Goal: Task Accomplishment & Management: Complete application form

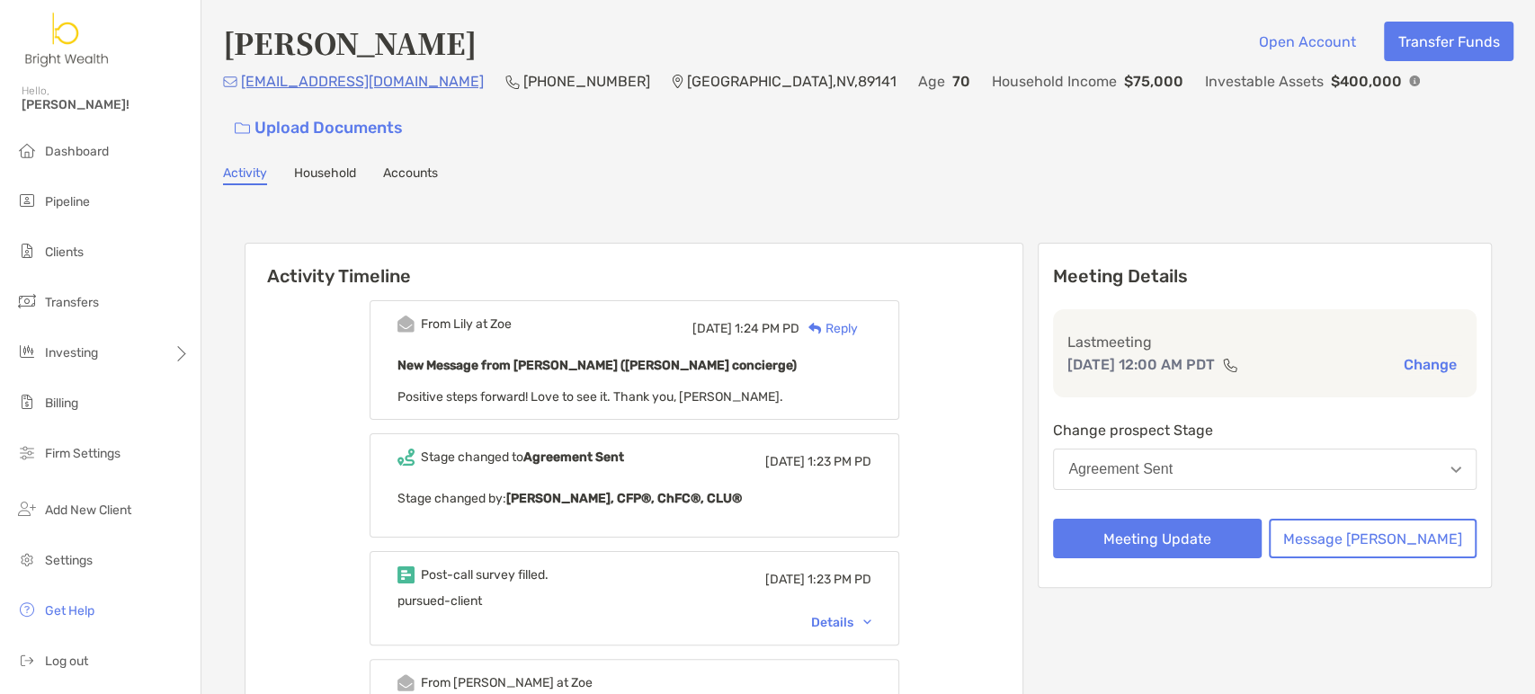
click at [1290, 449] on button "Agreement Sent" at bounding box center [1264, 469] width 423 height 41
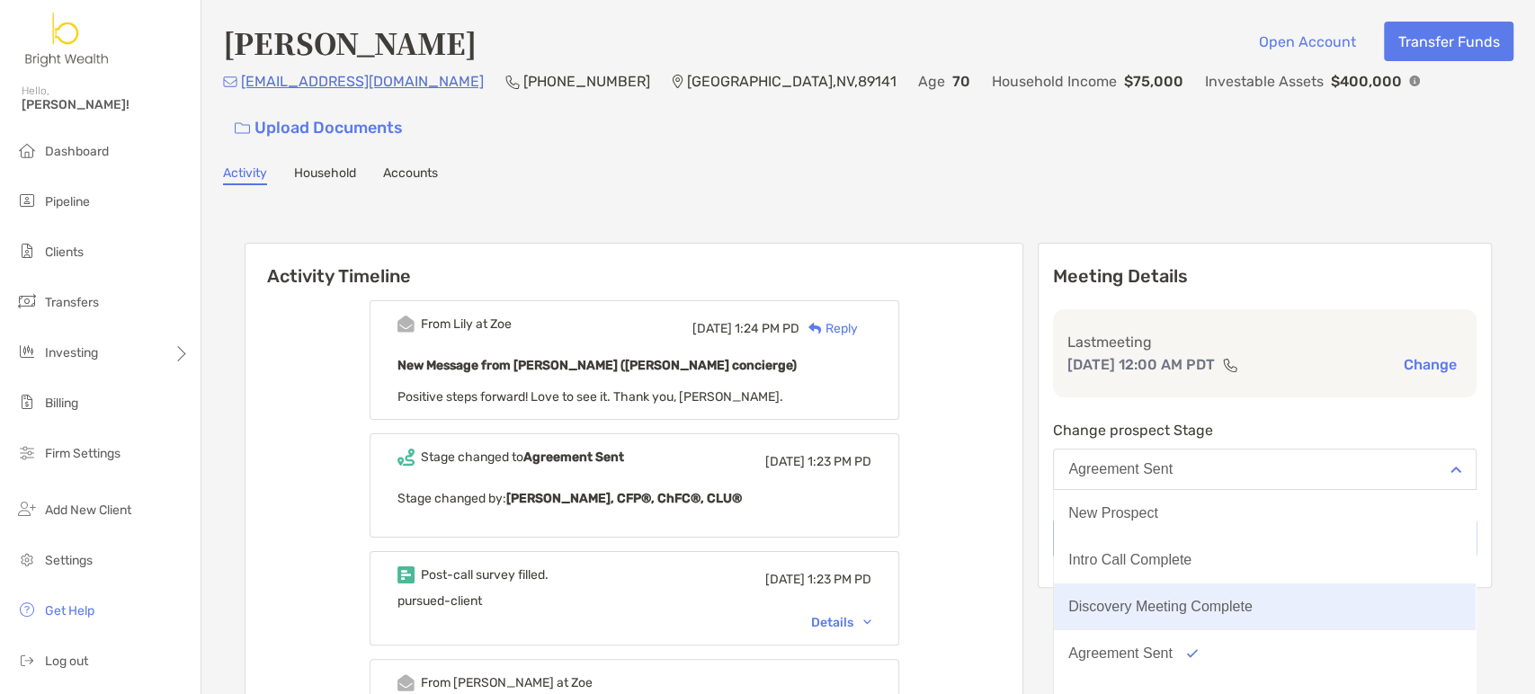
scroll to position [100, 0]
click at [1267, 577] on button "Client" at bounding box center [1265, 600] width 422 height 47
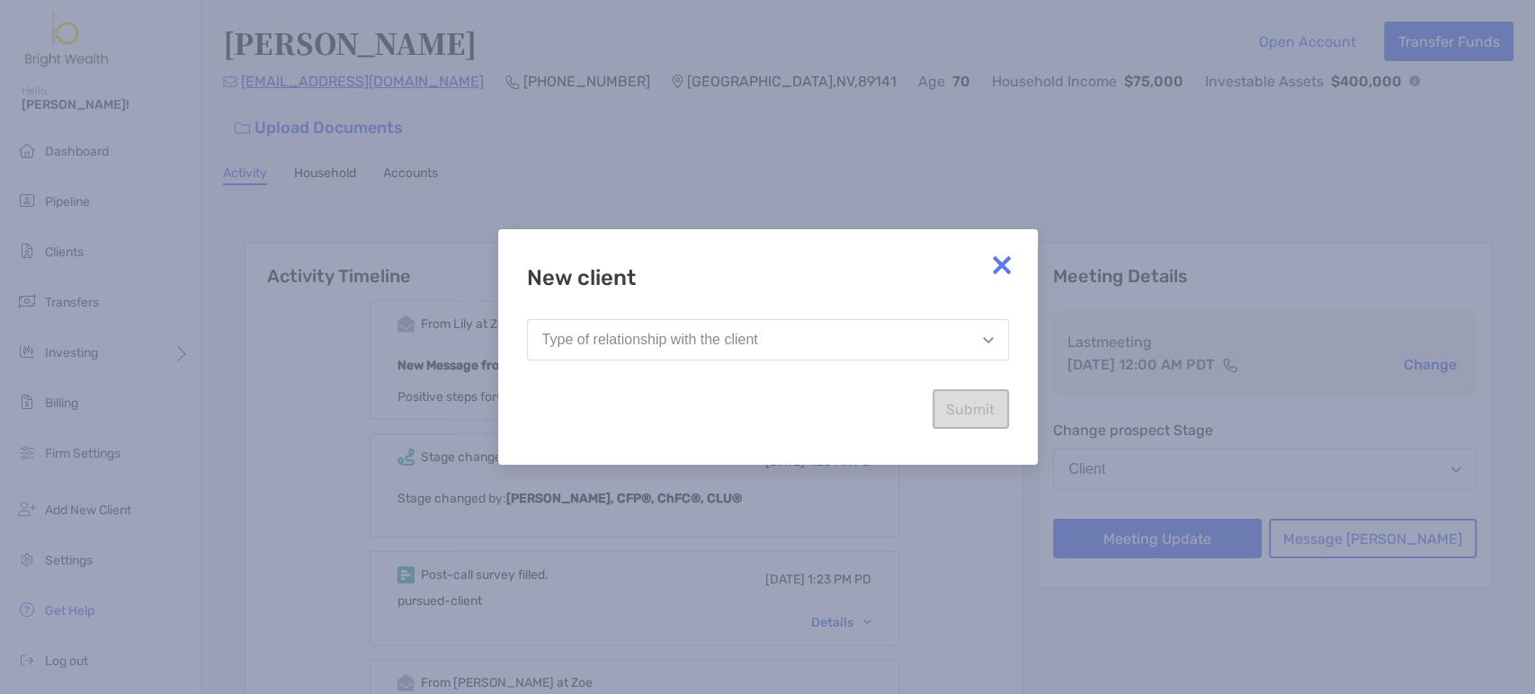
click at [917, 343] on button "Type of relationship with the client" at bounding box center [768, 339] width 482 height 41
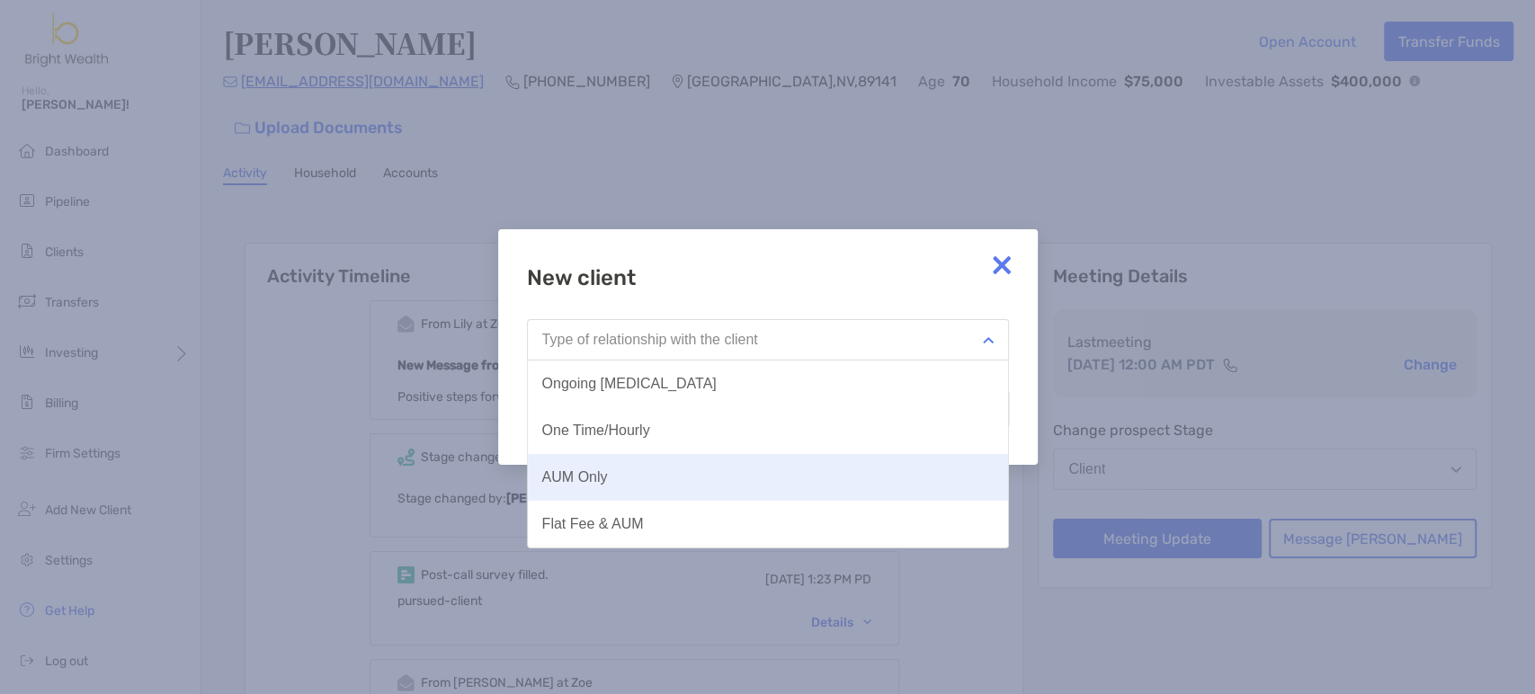
click at [821, 464] on button "AUM Only" at bounding box center [768, 477] width 480 height 47
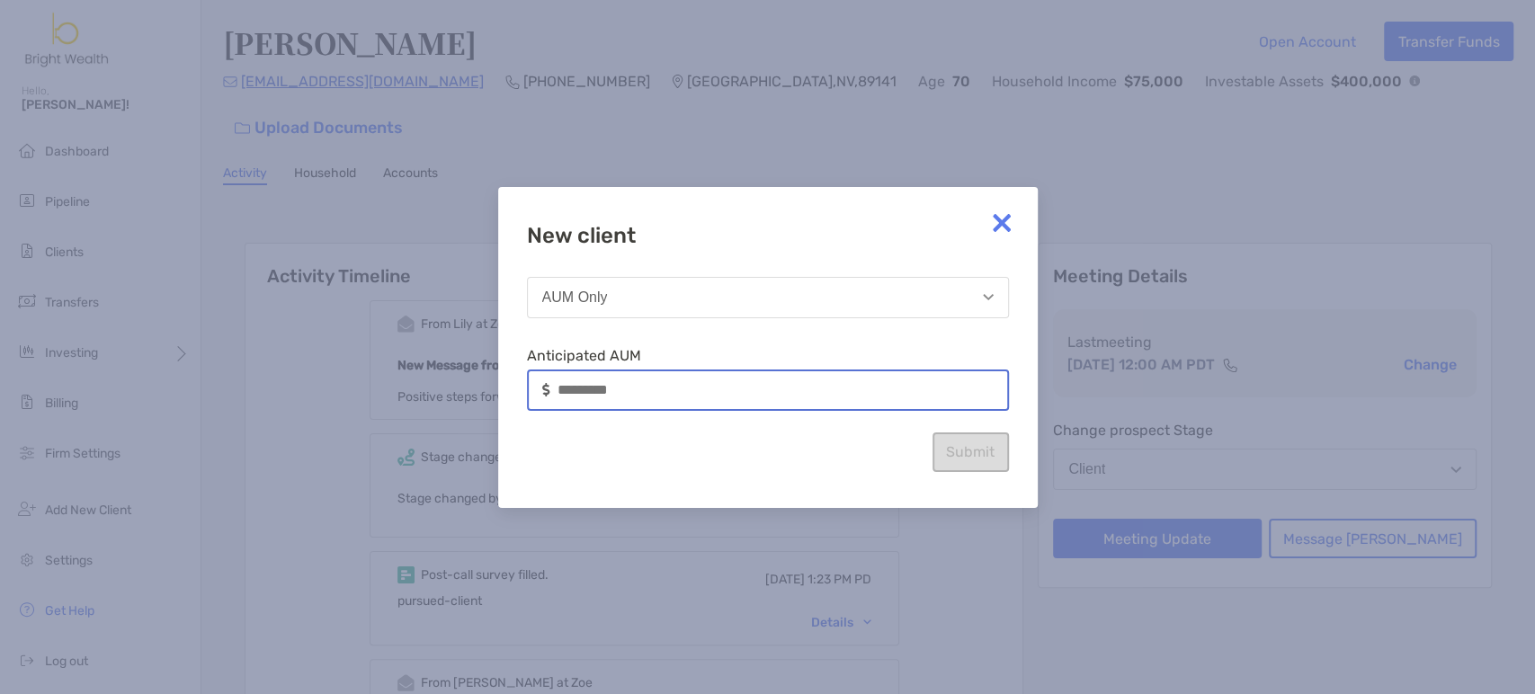
drag, startPoint x: 841, startPoint y: 399, endPoint x: 409, endPoint y: 376, distance: 433.1
click at [411, 378] on div "New client AUM Only Anticipated AUM Submit" at bounding box center [767, 347] width 1535 height 694
type input "*******"
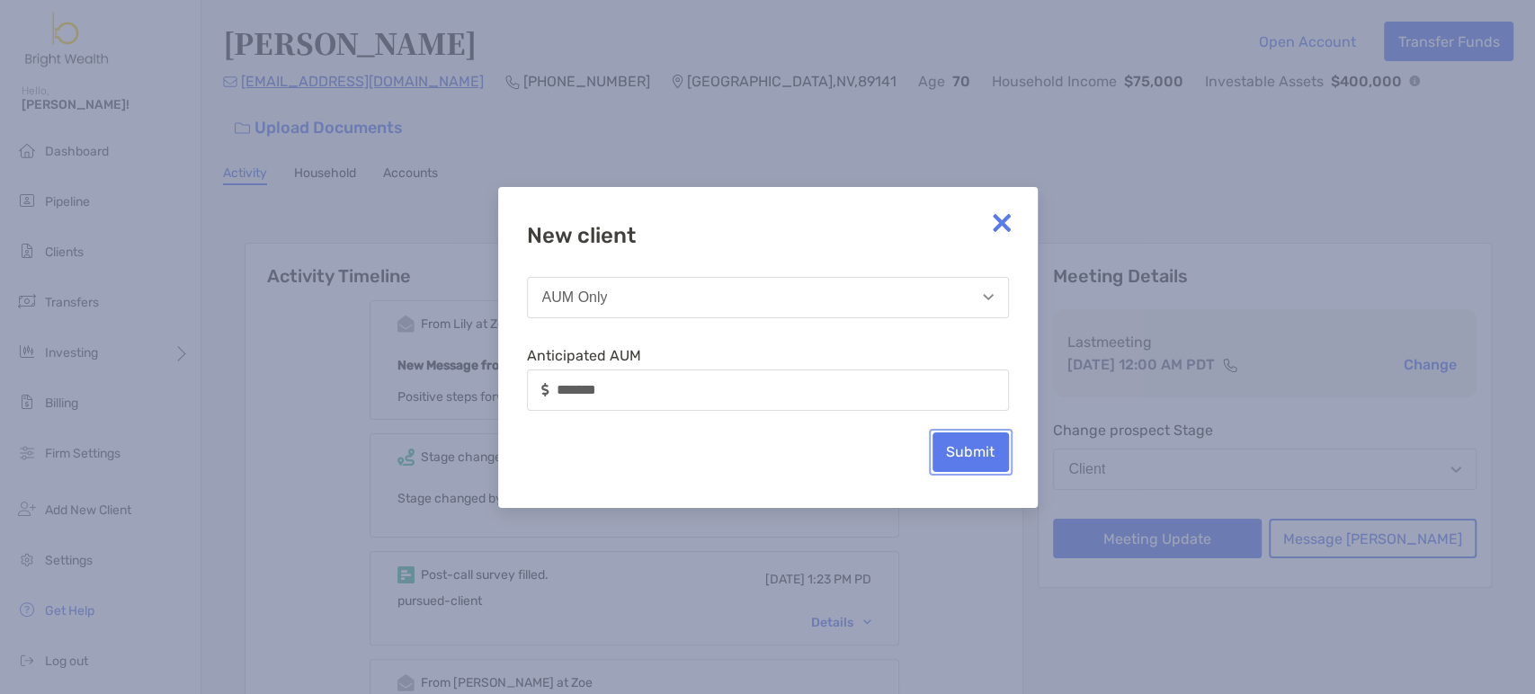
click at [969, 460] on button "Submit" at bounding box center [970, 452] width 76 height 40
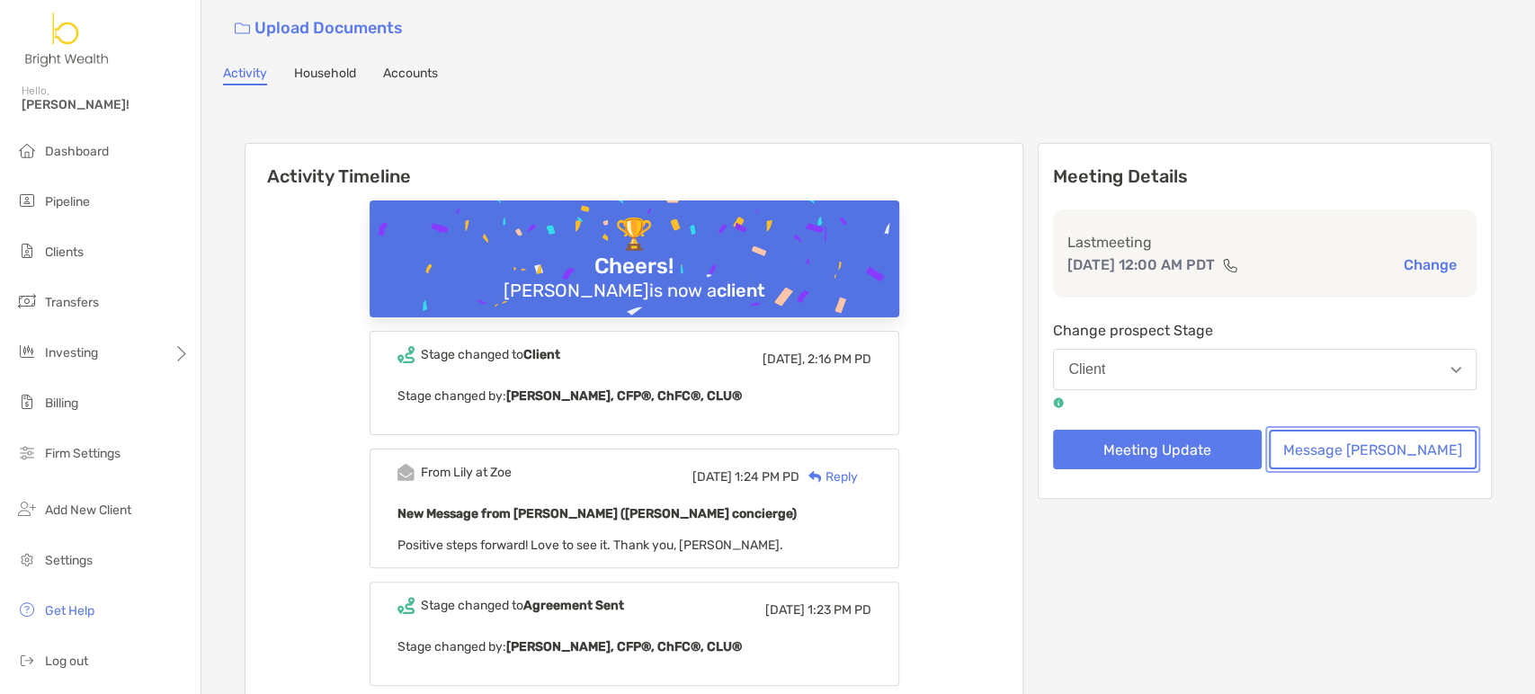
click at [1310, 430] on button "Message [PERSON_NAME]" at bounding box center [1373, 450] width 208 height 40
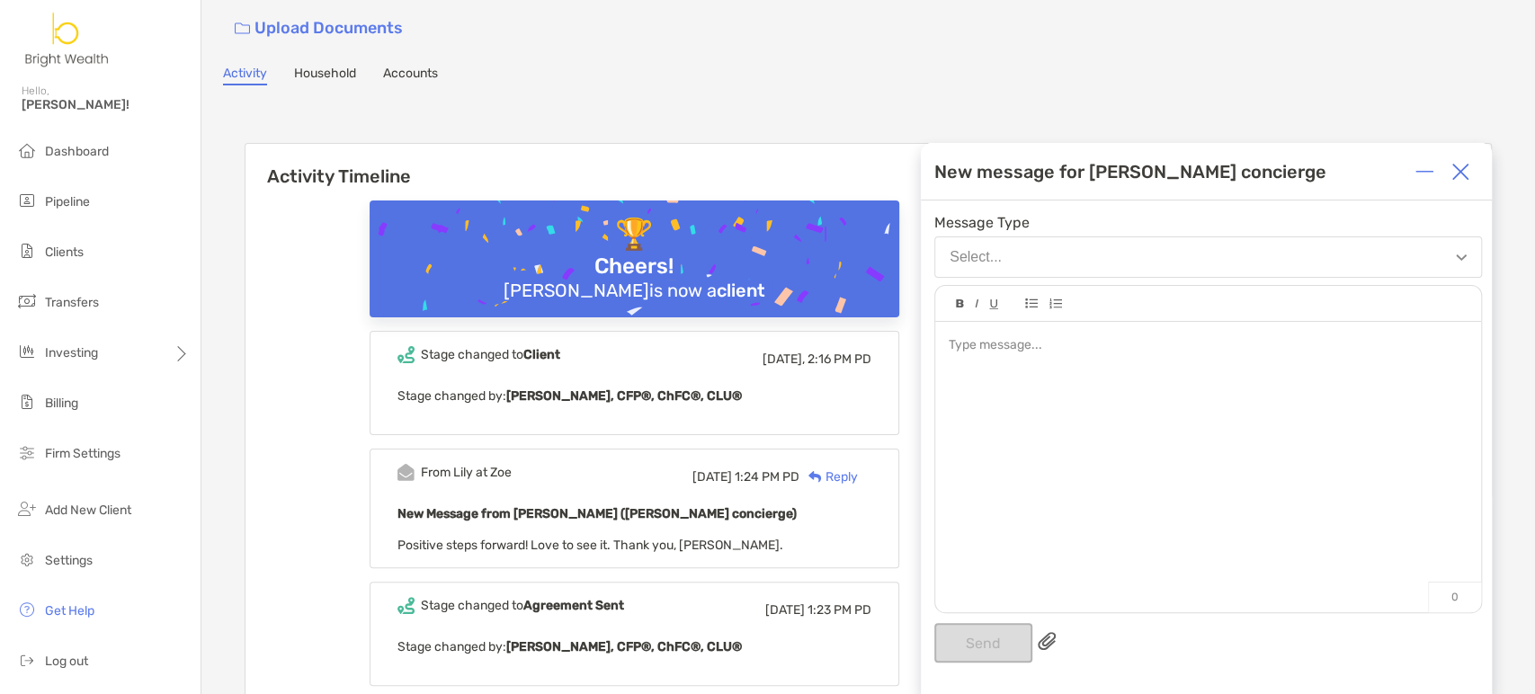
click at [1128, 414] on div at bounding box center [1208, 458] width 546 height 272
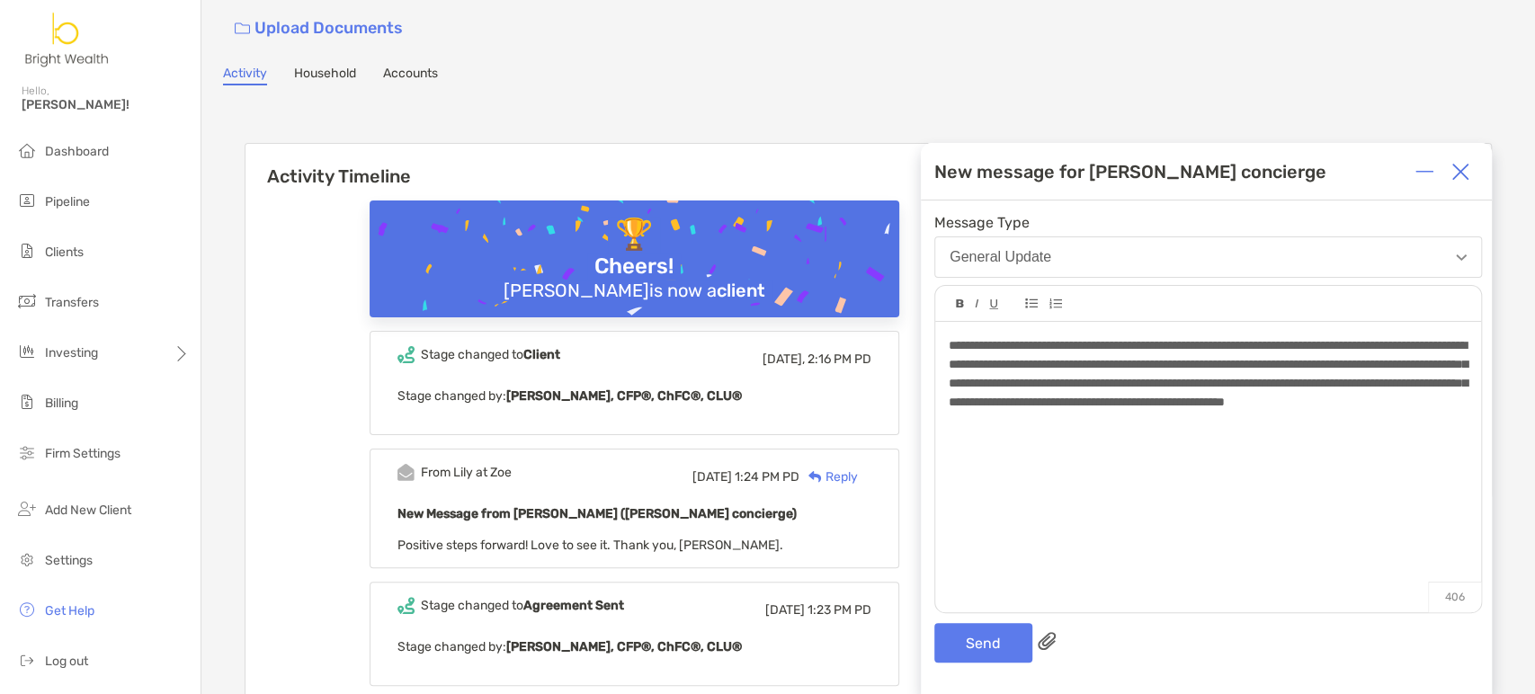
drag, startPoint x: 1039, startPoint y: 384, endPoint x: 1122, endPoint y: 391, distance: 83.0
click at [1047, 385] on span "**********" at bounding box center [1207, 373] width 519 height 69
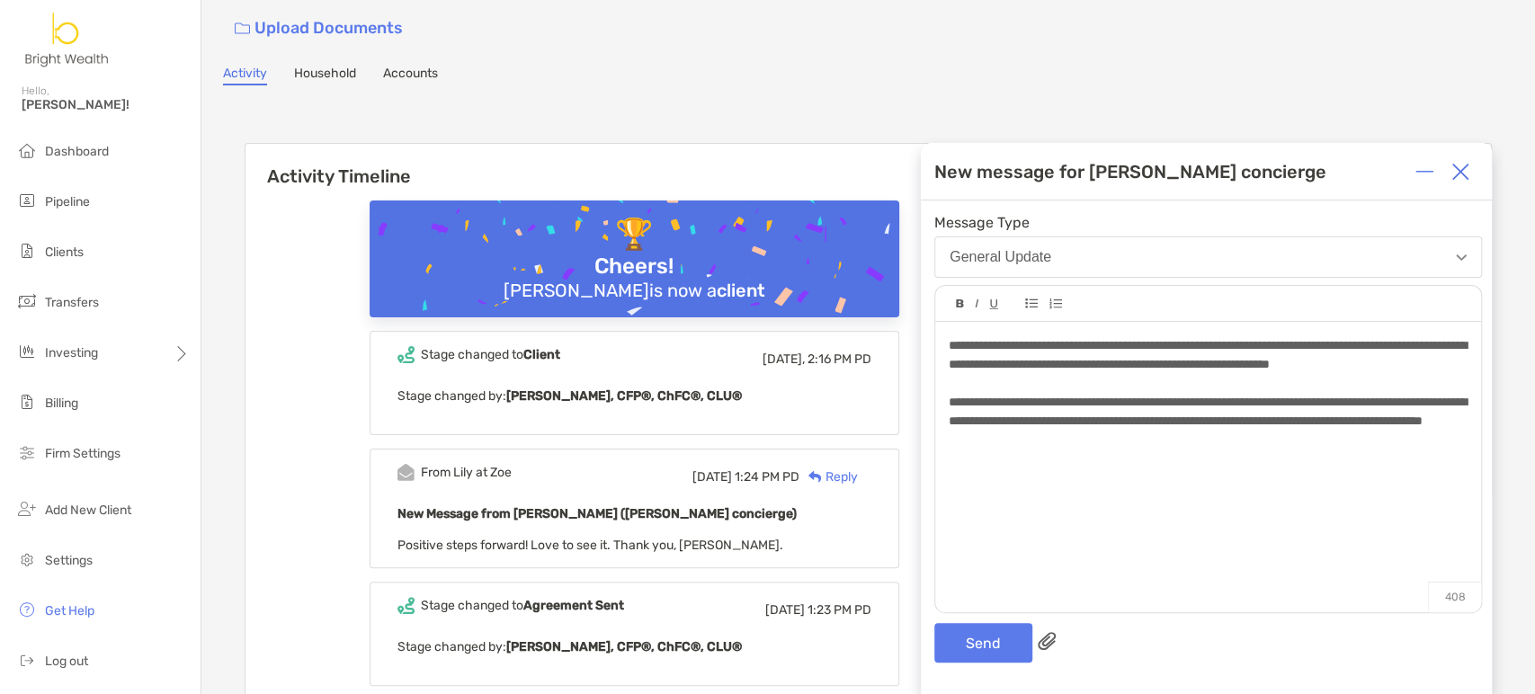
click at [1226, 426] on span "**********" at bounding box center [1207, 411] width 518 height 31
drag, startPoint x: 1135, startPoint y: 438, endPoint x: 1266, endPoint y: 444, distance: 130.5
click at [1266, 427] on span "**********" at bounding box center [1207, 411] width 518 height 31
drag, startPoint x: 1278, startPoint y: 449, endPoint x: 1328, endPoint y: 449, distance: 50.3
click at [1279, 431] on div "**********" at bounding box center [1207, 412] width 518 height 38
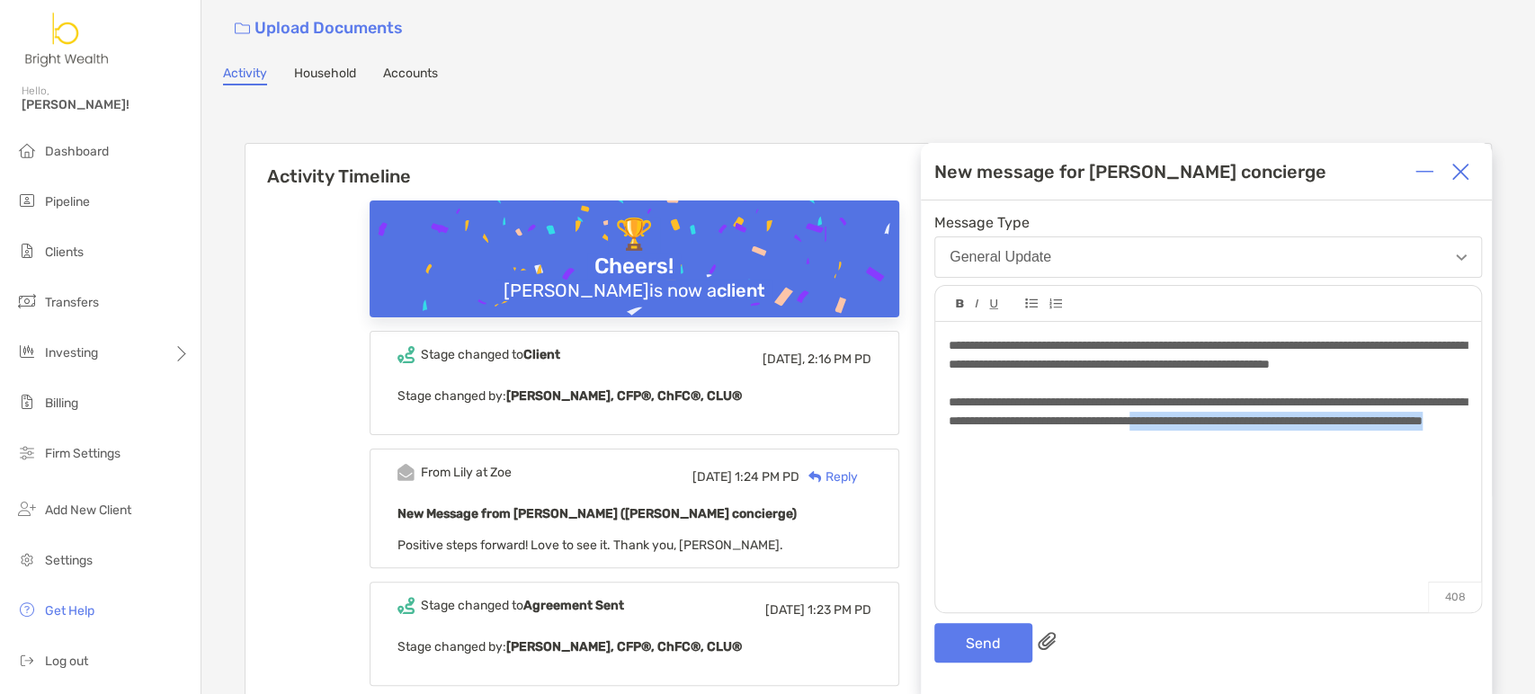
drag, startPoint x: 1361, startPoint y: 445, endPoint x: 1366, endPoint y: 468, distance: 23.8
click at [1366, 431] on div "**********" at bounding box center [1207, 412] width 518 height 38
click at [990, 639] on button "Send" at bounding box center [983, 643] width 98 height 40
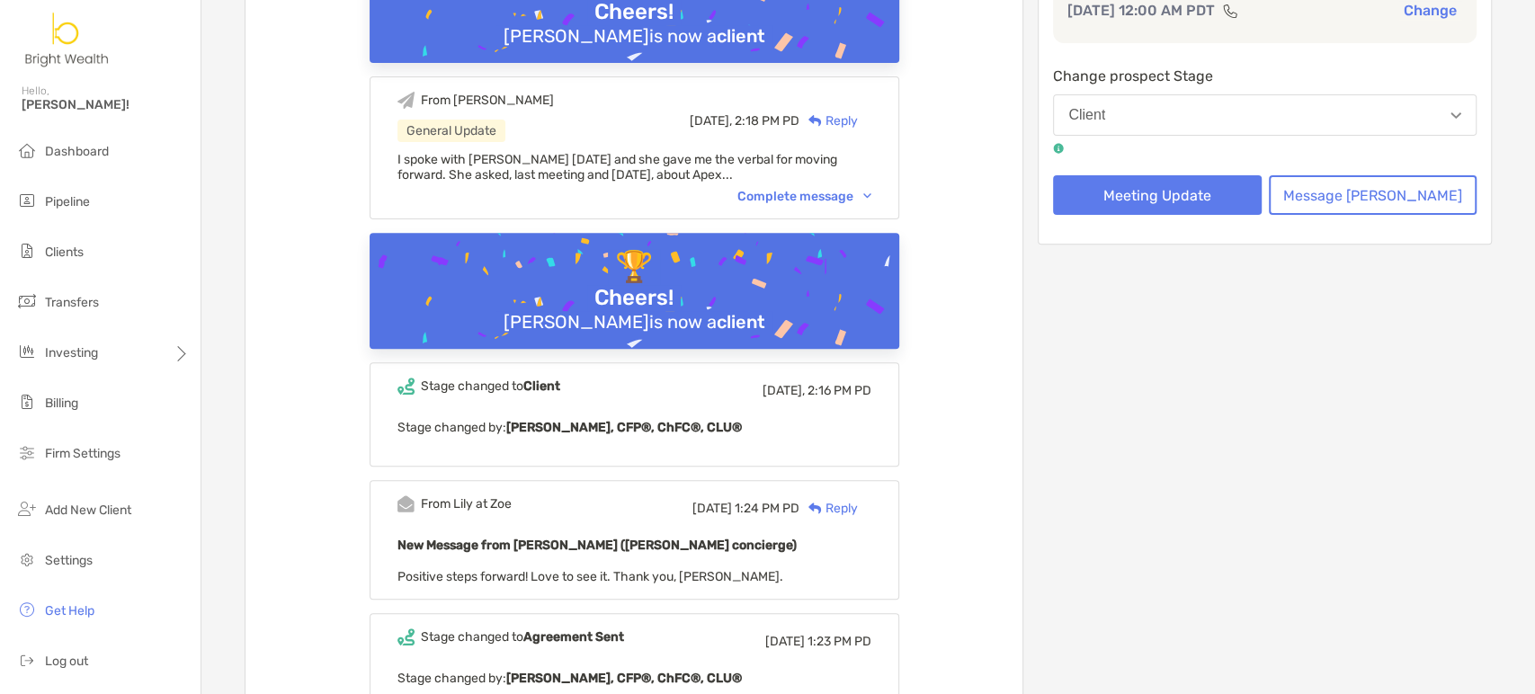
scroll to position [399, 0]
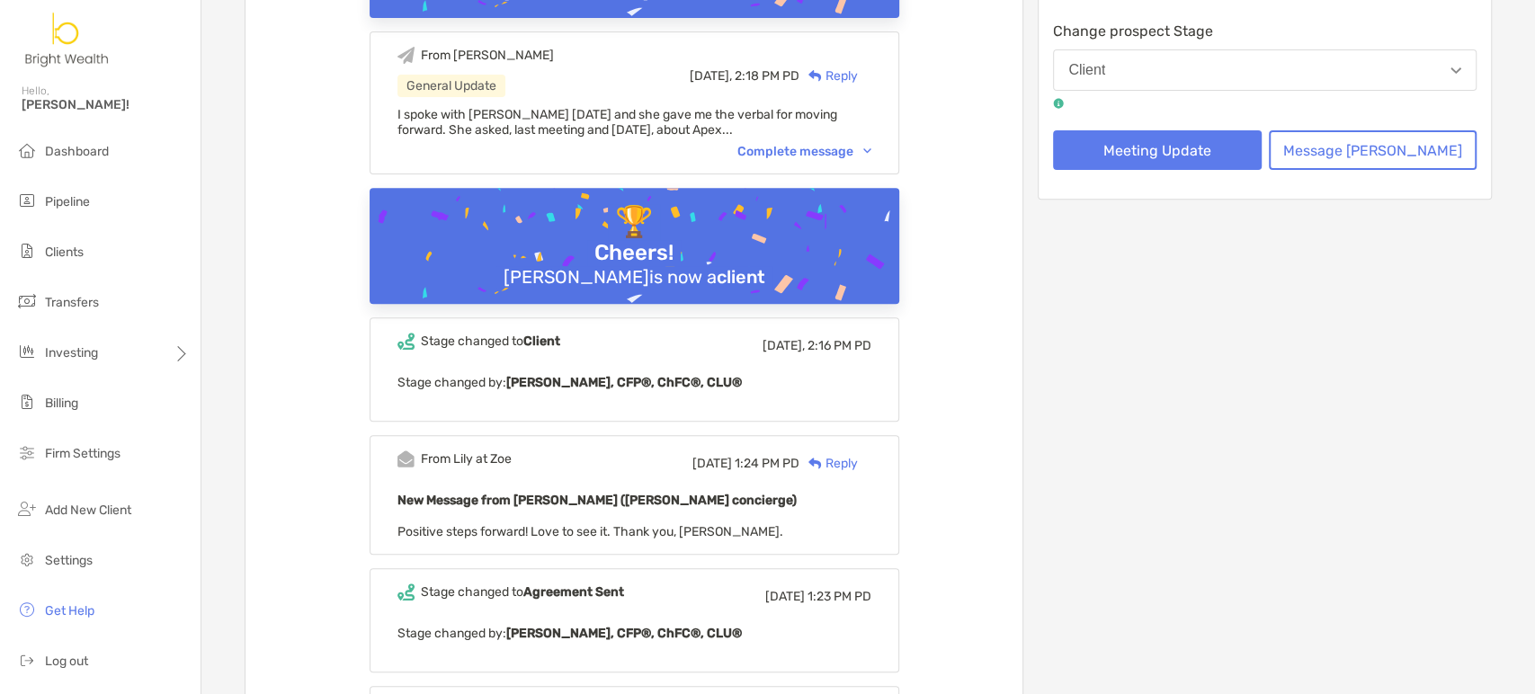
click at [855, 144] on div "Complete message" at bounding box center [804, 151] width 134 height 15
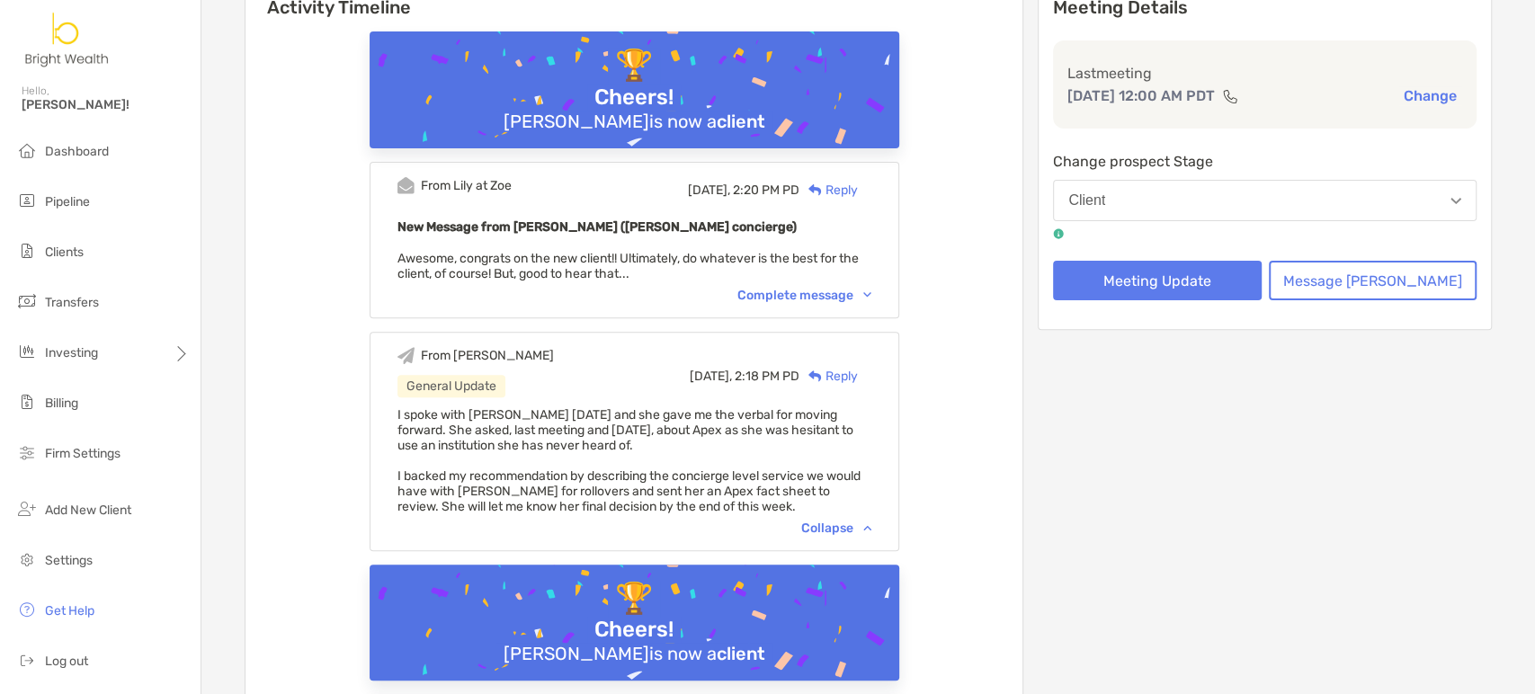
scroll to position [0, 0]
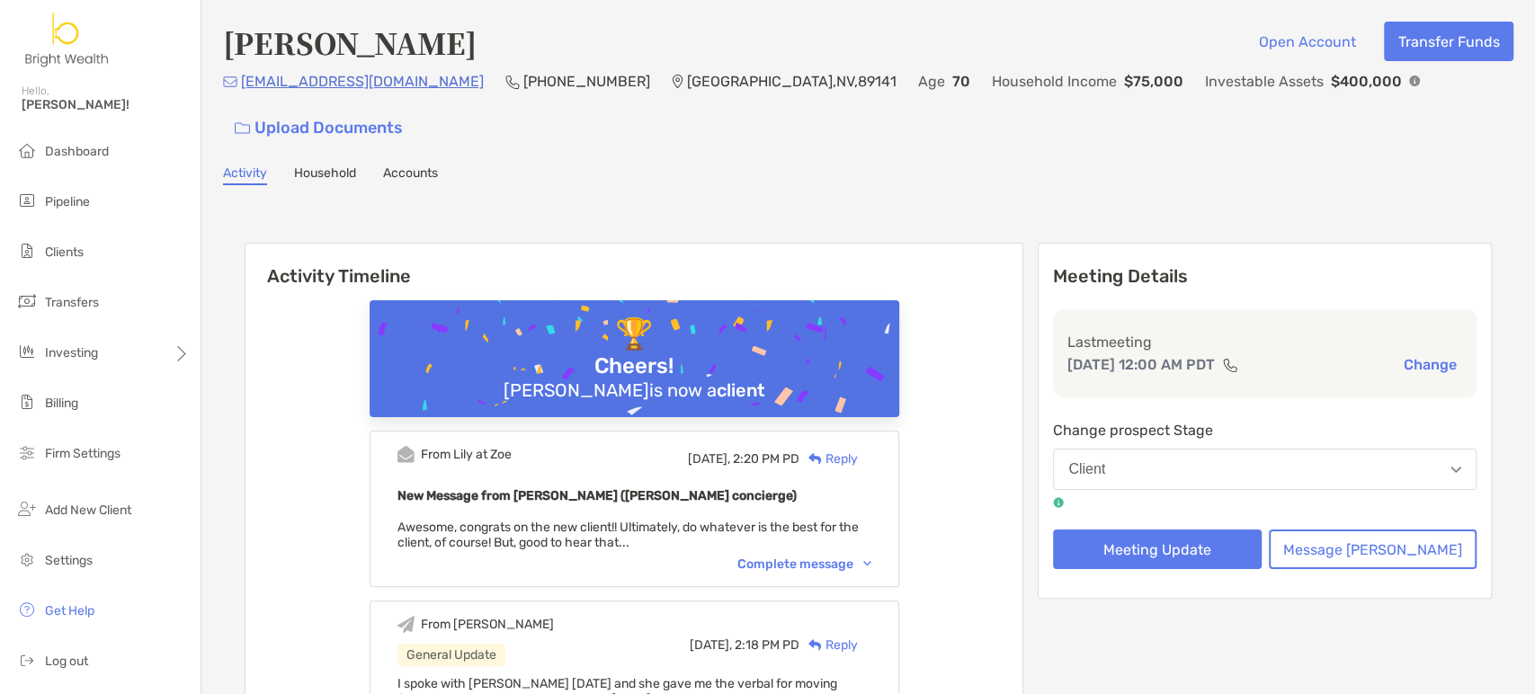
click at [835, 556] on div "Complete message" at bounding box center [804, 563] width 134 height 15
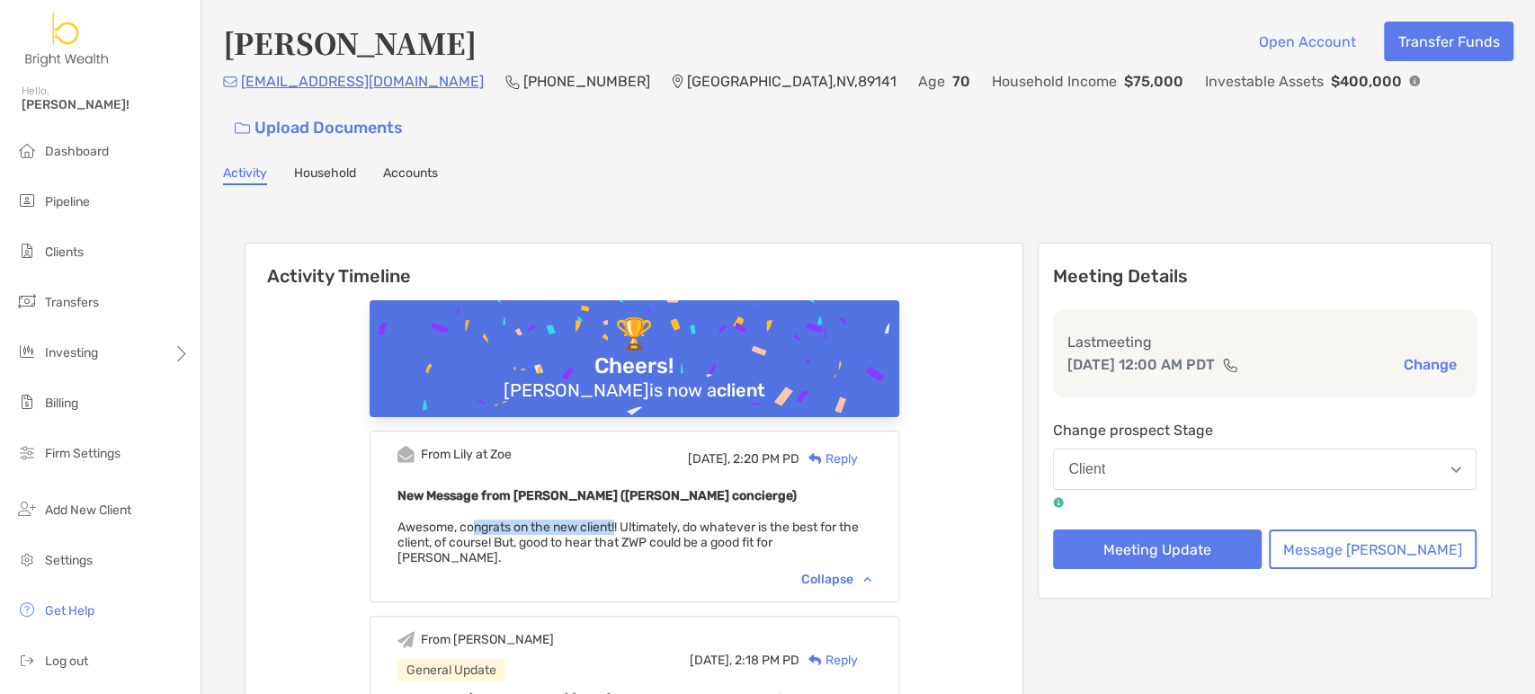
drag, startPoint x: 501, startPoint y: 478, endPoint x: 647, endPoint y: 492, distance: 147.2
click at [645, 492] on div "New Message from [PERSON_NAME] ([PERSON_NAME] concierge) Awesome, congrats on t…" at bounding box center [634, 525] width 474 height 81
click at [647, 520] on span "Awesome, congrats on the new client!! Ultimately, do whatever is the best for t…" at bounding box center [627, 543] width 461 height 46
drag, startPoint x: 539, startPoint y: 506, endPoint x: 785, endPoint y: 512, distance: 246.4
click at [785, 512] on div "From [PERSON_NAME] at Zoe [DATE], 2:20 PM PD Reply New Message from [PERSON_NAM…" at bounding box center [634, 517] width 530 height 172
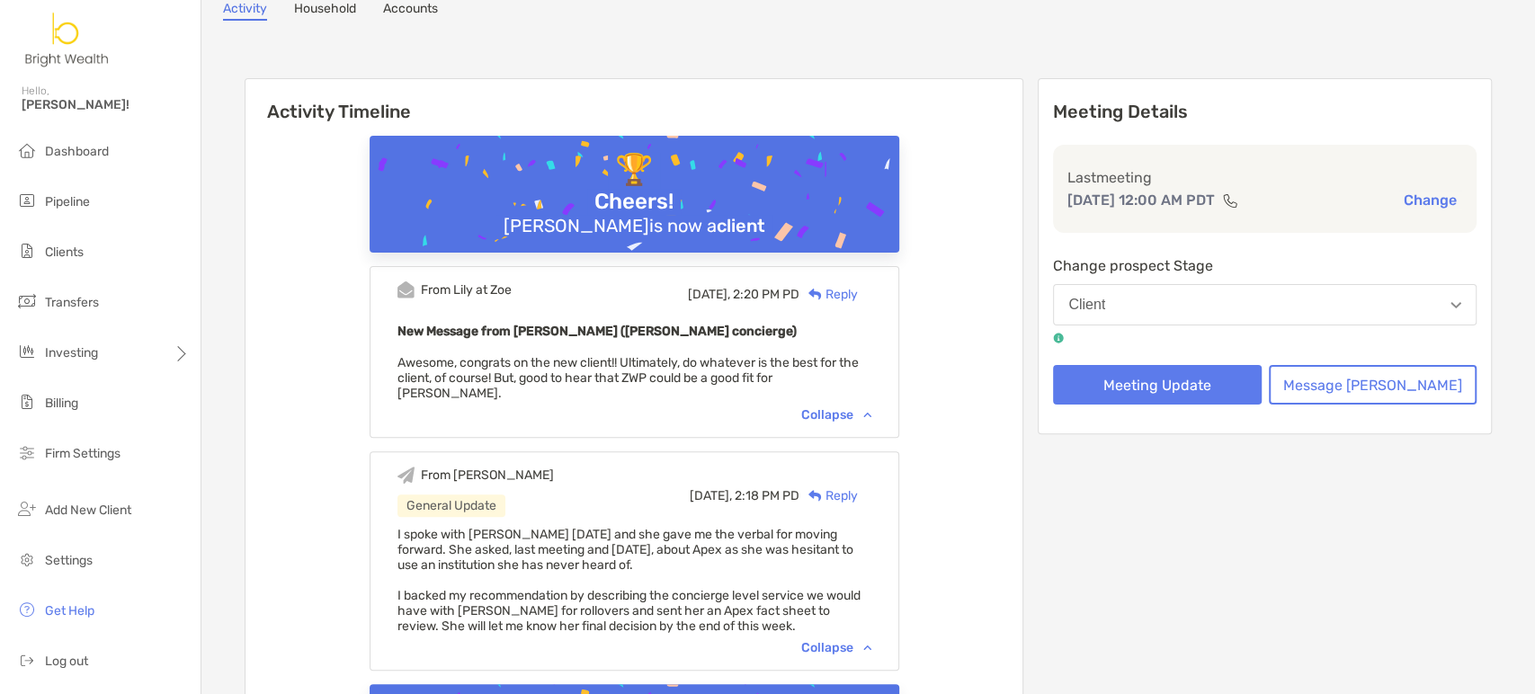
scroll to position [200, 0]
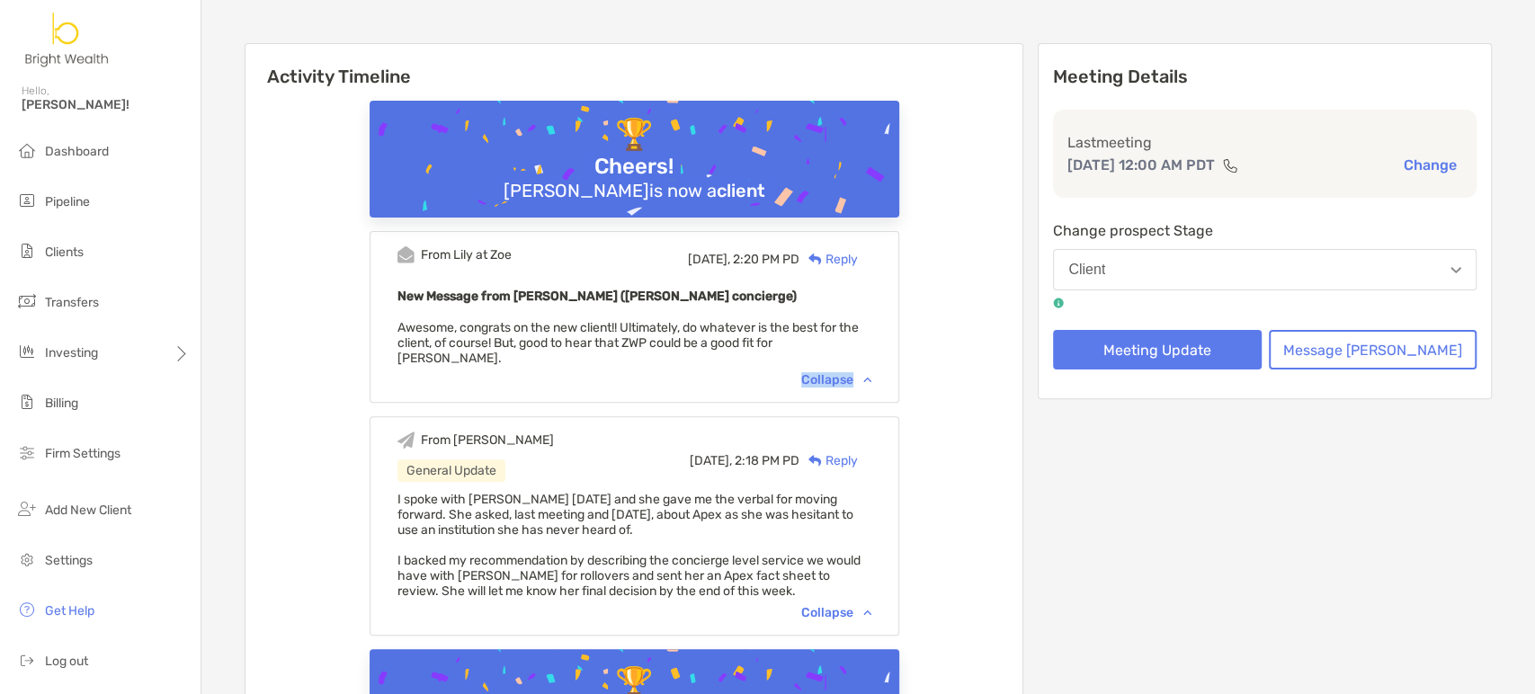
drag, startPoint x: 559, startPoint y: 312, endPoint x: 886, endPoint y: 329, distance: 326.8
click at [886, 329] on div "From [PERSON_NAME] at Zoe [DATE], 2:20 PM PD Reply New Message from [PERSON_NAM…" at bounding box center [634, 317] width 530 height 172
click at [871, 372] on div "Collapse" at bounding box center [836, 379] width 70 height 15
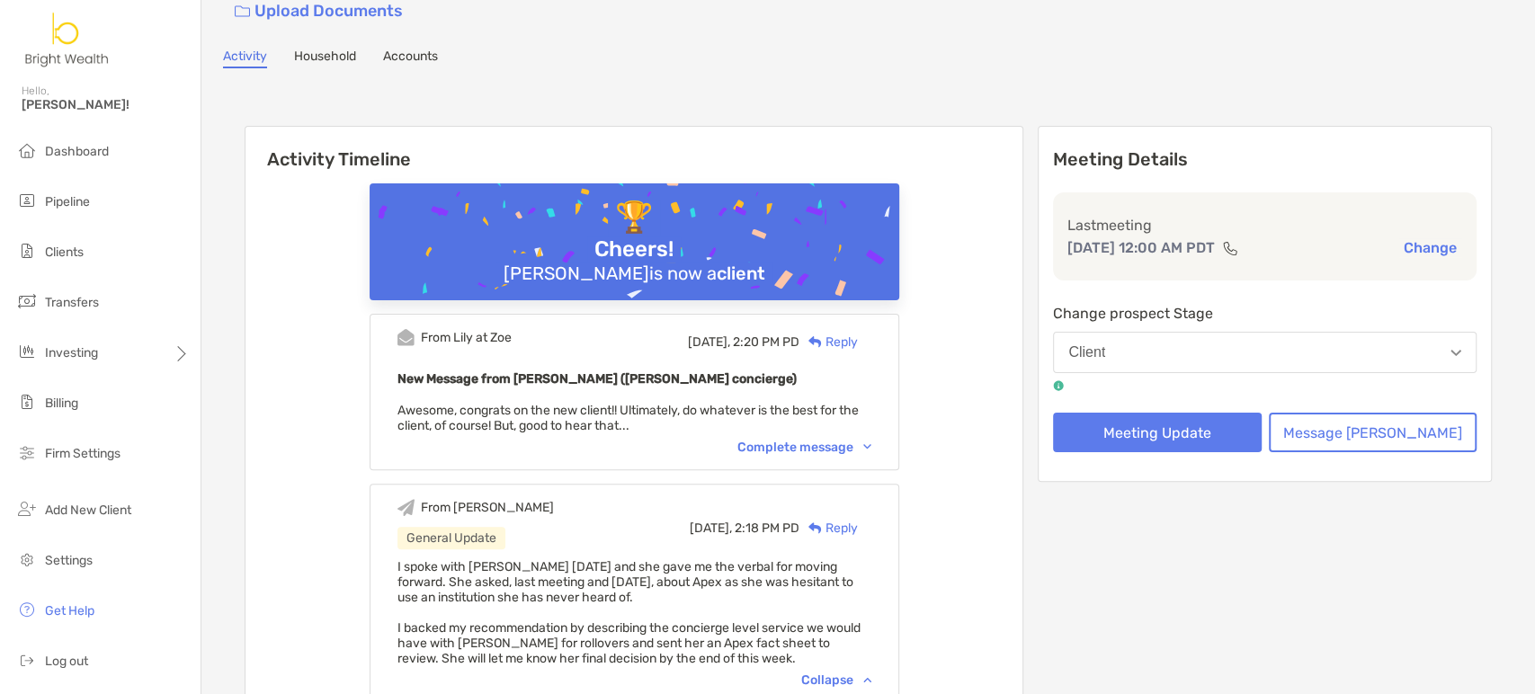
scroll to position [0, 0]
